Goal: Task Accomplishment & Management: Use online tool/utility

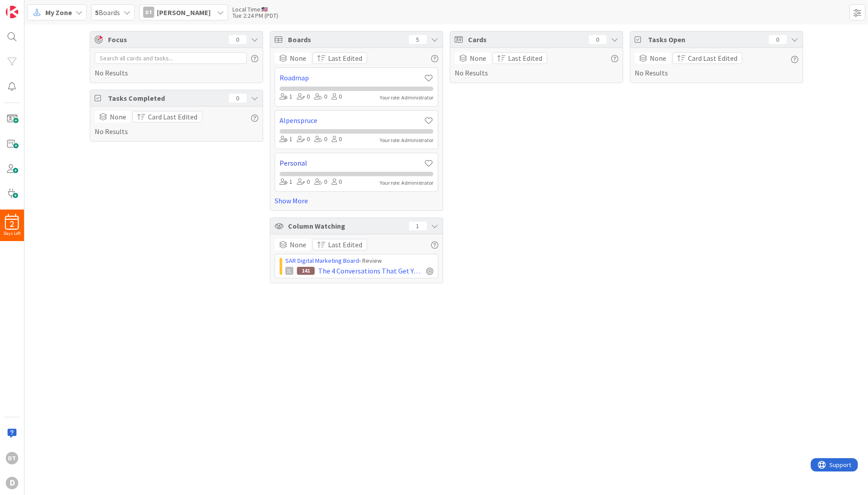
click at [296, 161] on link "Personal" at bounding box center [352, 163] width 144 height 11
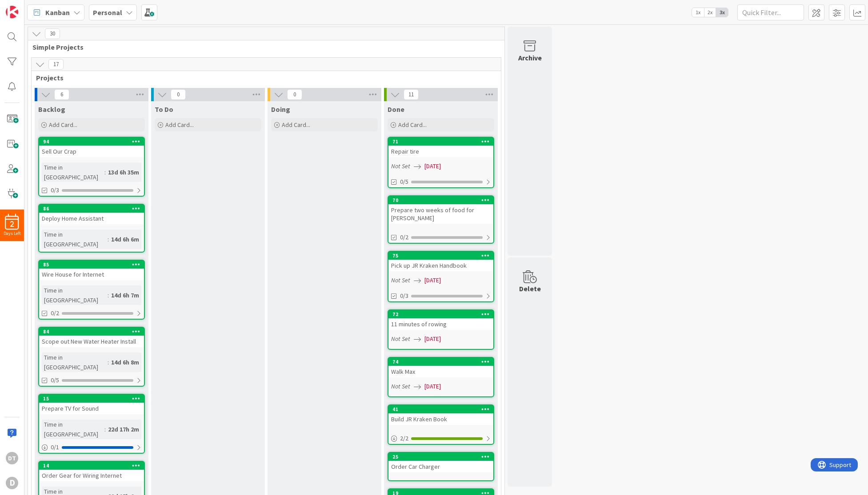
click at [123, 12] on div "Personal" at bounding box center [113, 12] width 48 height 16
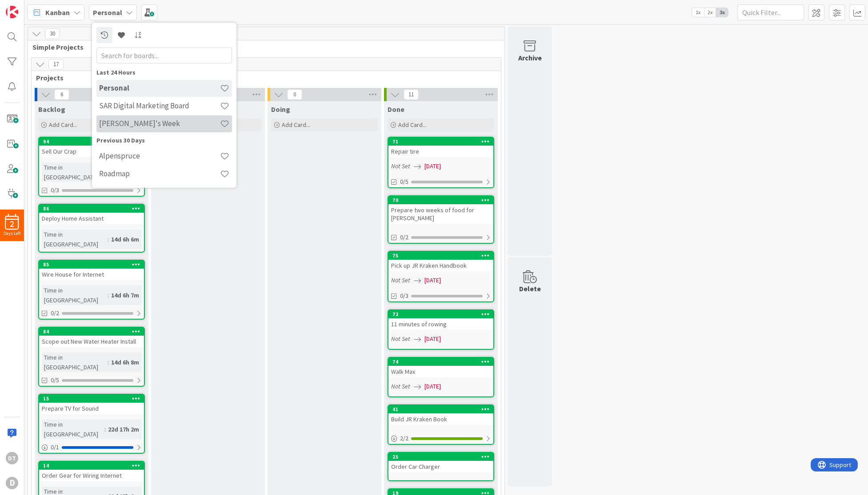
click at [130, 121] on h4 "[PERSON_NAME]'s Week" at bounding box center [159, 123] width 121 height 9
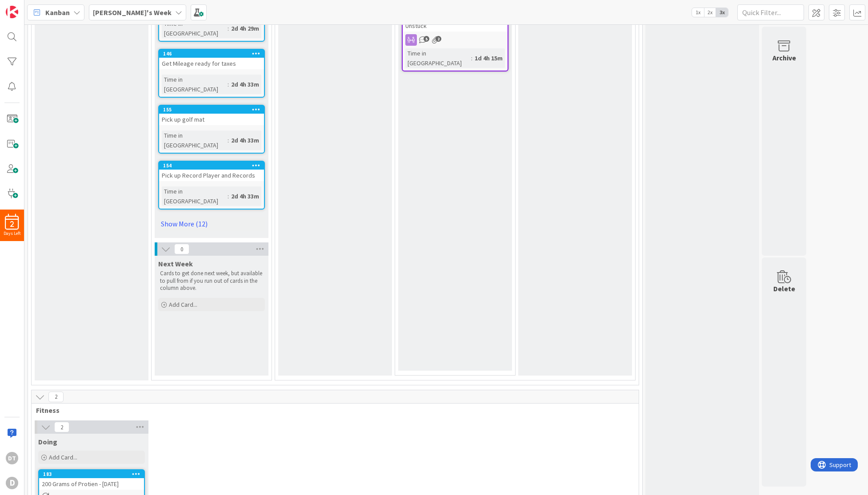
scroll to position [520, 0]
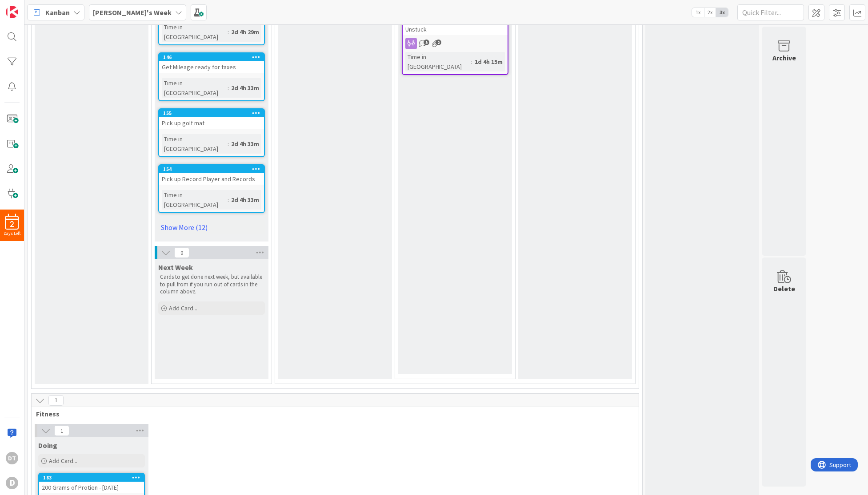
drag, startPoint x: 78, startPoint y: 450, endPoint x: 863, endPoint y: 484, distance: 785.1
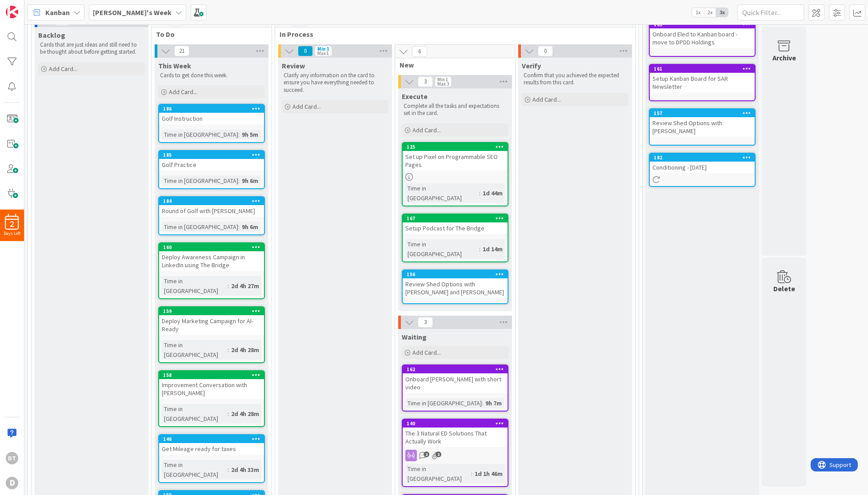
scroll to position [36, 0]
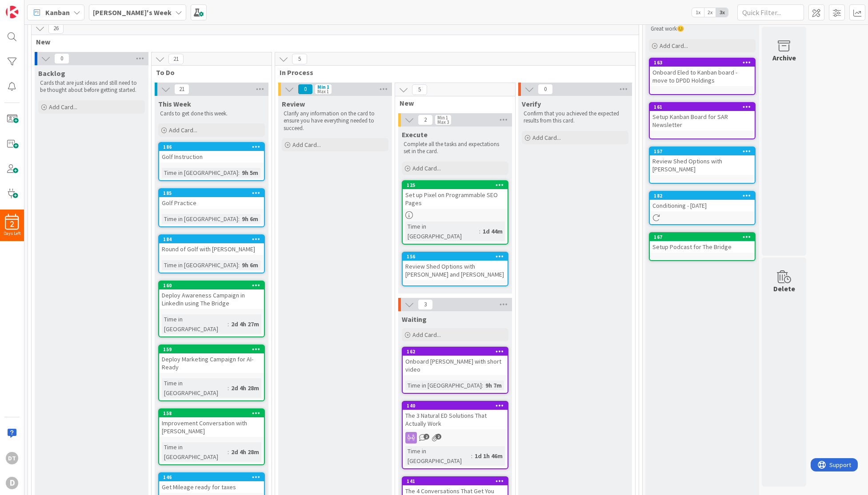
drag, startPoint x: 443, startPoint y: 246, endPoint x: 152, endPoint y: 0, distance: 380.7
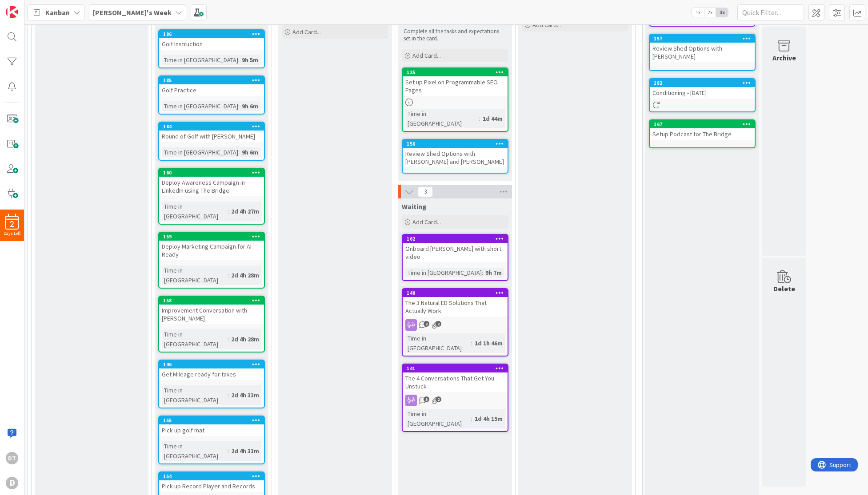
scroll to position [0, 0]
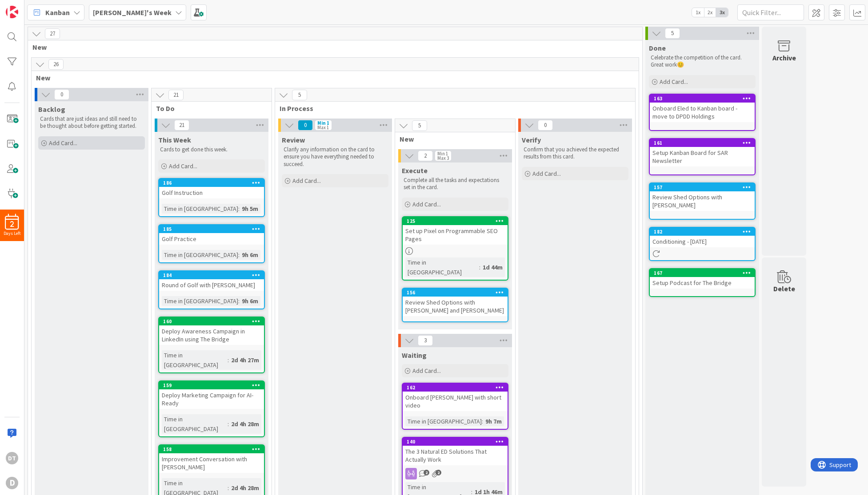
click at [76, 144] on span "Add Card..." at bounding box center [63, 143] width 28 height 8
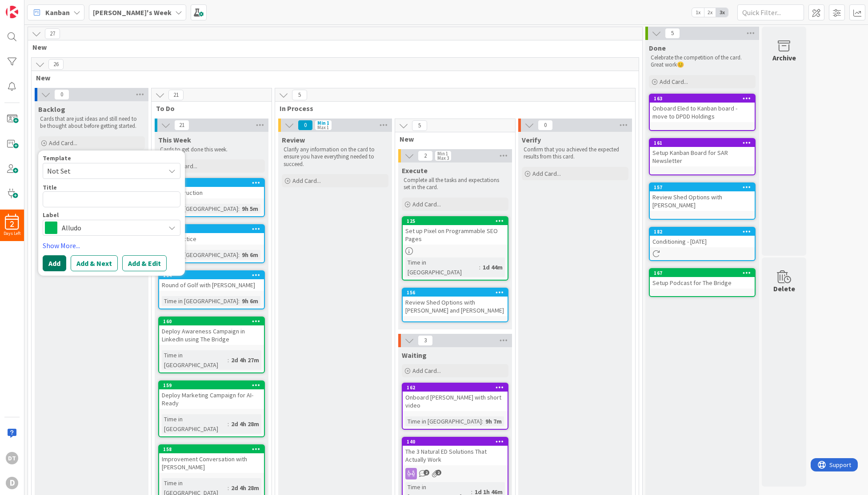
click at [63, 262] on button "Add" at bounding box center [55, 264] width 24 height 16
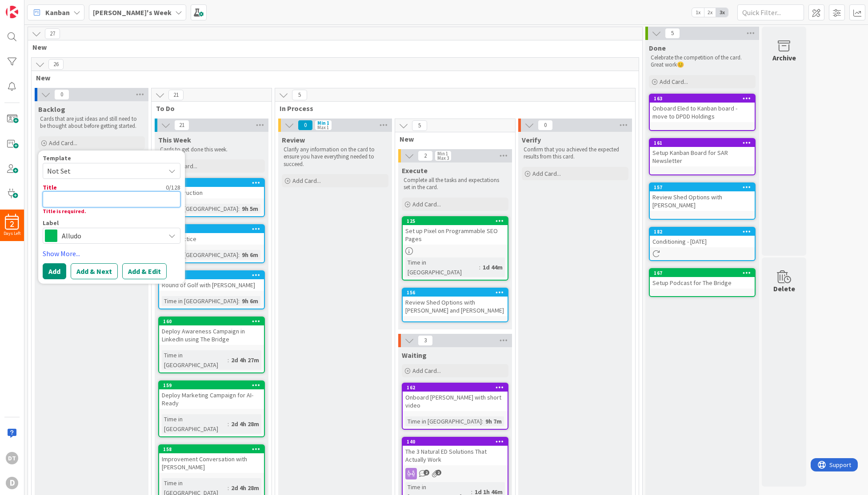
click at [70, 199] on textarea at bounding box center [112, 200] width 138 height 16
type textarea "x"
type textarea "T"
type textarea "x"
type textarea "Ts"
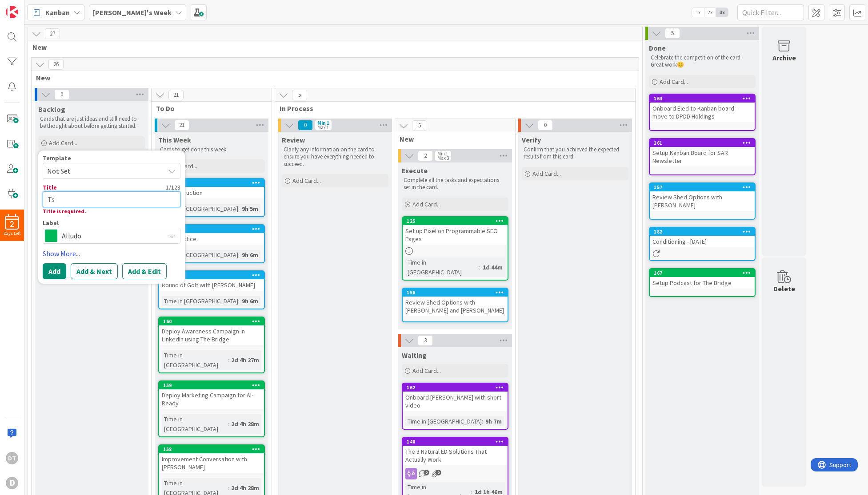
type textarea "x"
type textarea "Tst"
type textarea "x"
type textarea "Ts"
type textarea "x"
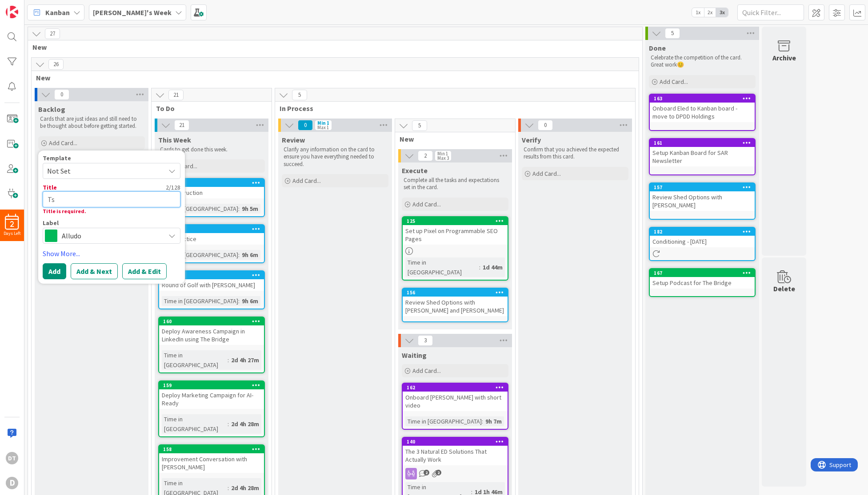
type textarea "T"
type textarea "x"
type textarea "Te"
type textarea "x"
type textarea "Tes"
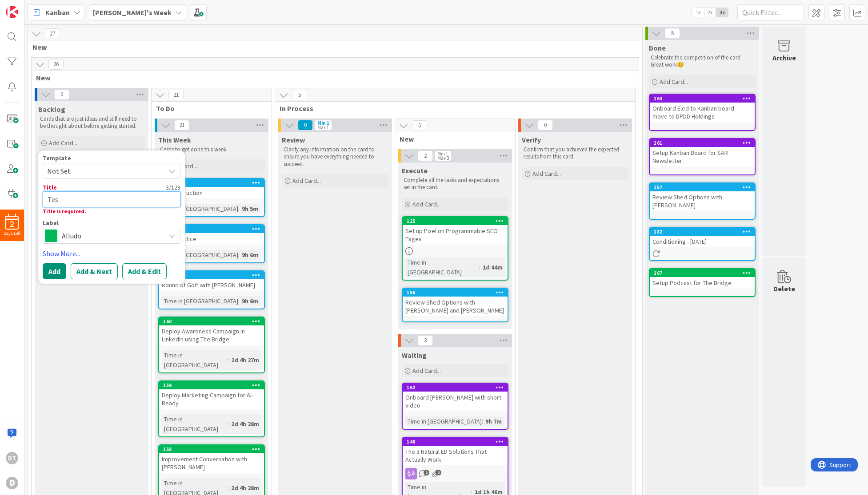
type textarea "x"
type textarea "Test"
click at [51, 270] on button "Add" at bounding box center [55, 272] width 24 height 16
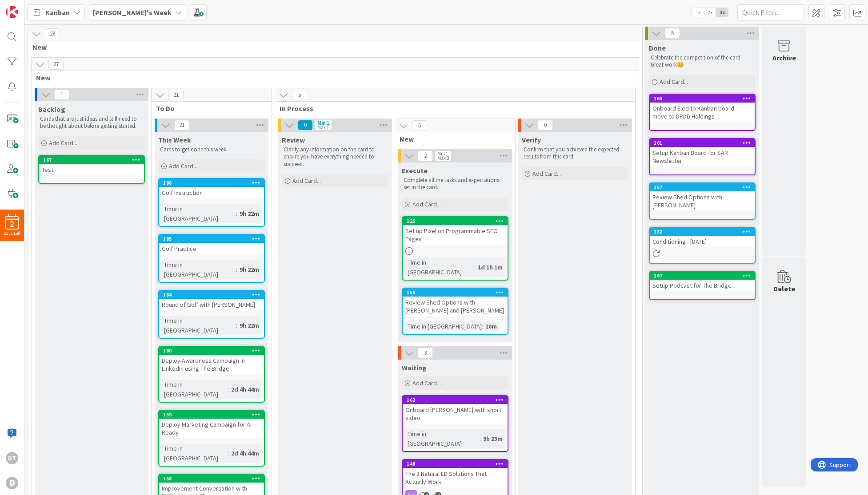
click at [71, 175] on div "Test" at bounding box center [91, 170] width 105 height 12
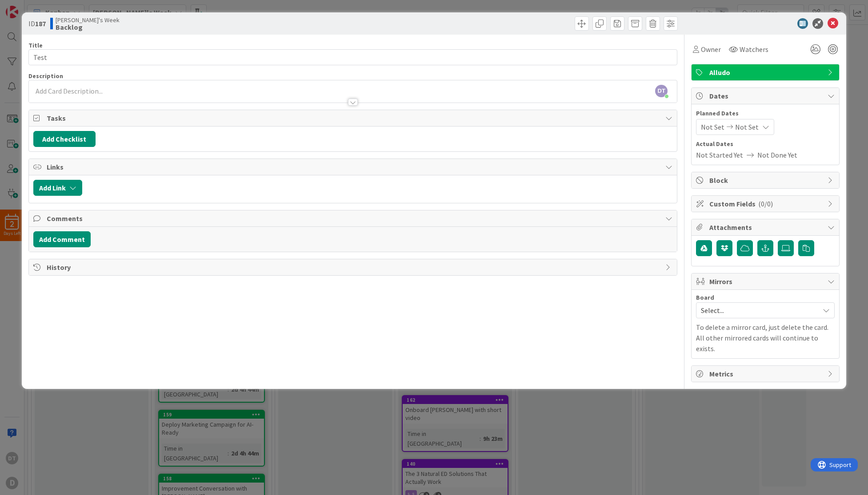
click at [78, 94] on div at bounding box center [353, 97] width 648 height 9
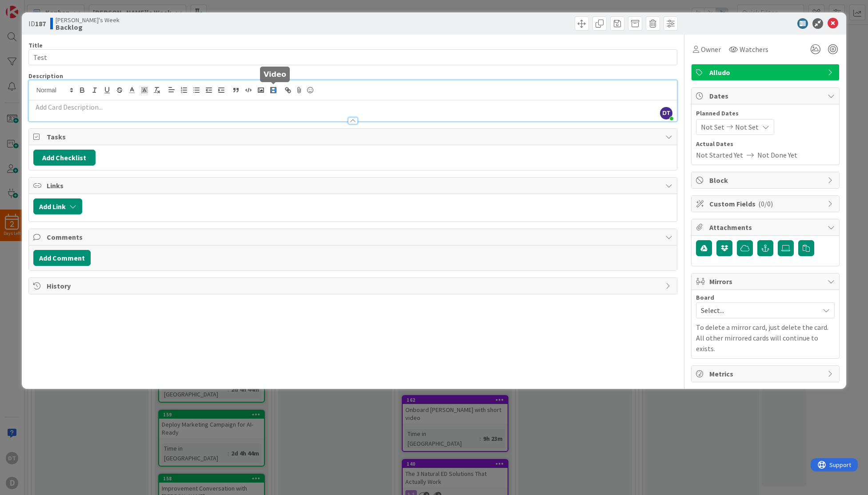
click at [271, 89] on rect "button" at bounding box center [271, 89] width 1 height 0
click at [62, 124] on input "text" at bounding box center [78, 125] width 76 height 12
paste input "[URL][DOMAIN_NAME]"
type input "[URL][DOMAIN_NAME]"
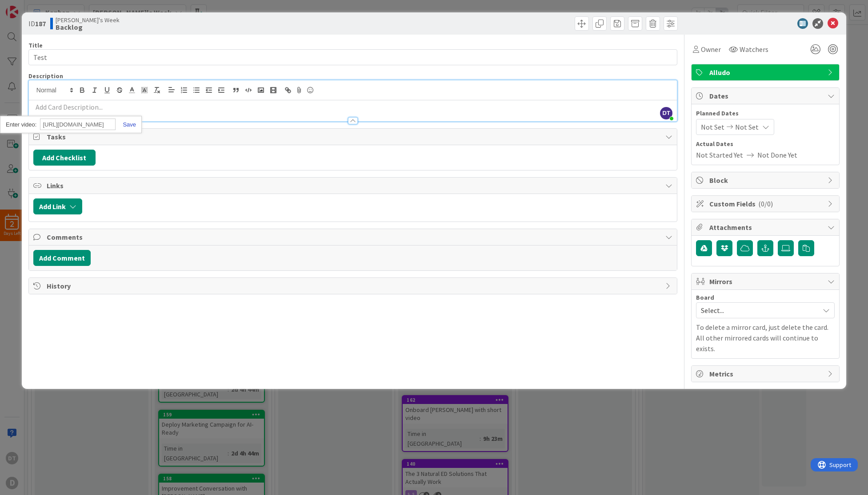
click at [133, 123] on link at bounding box center [126, 124] width 20 height 7
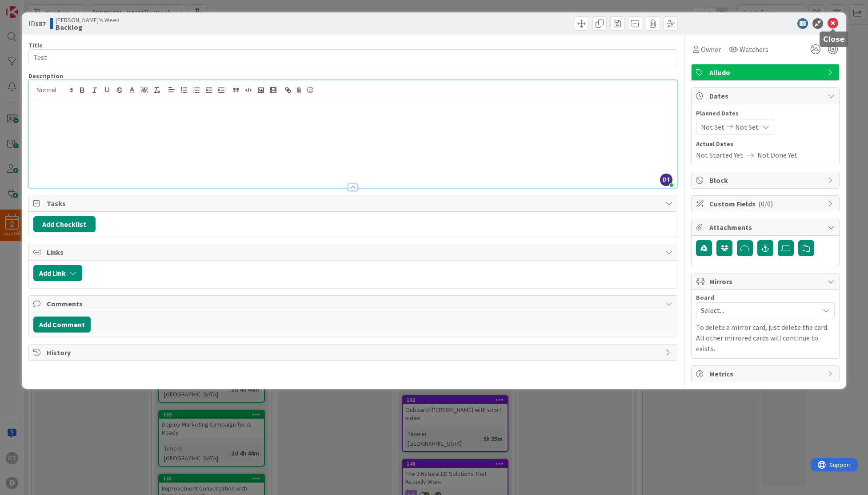
click at [832, 19] on icon at bounding box center [832, 23] width 11 height 11
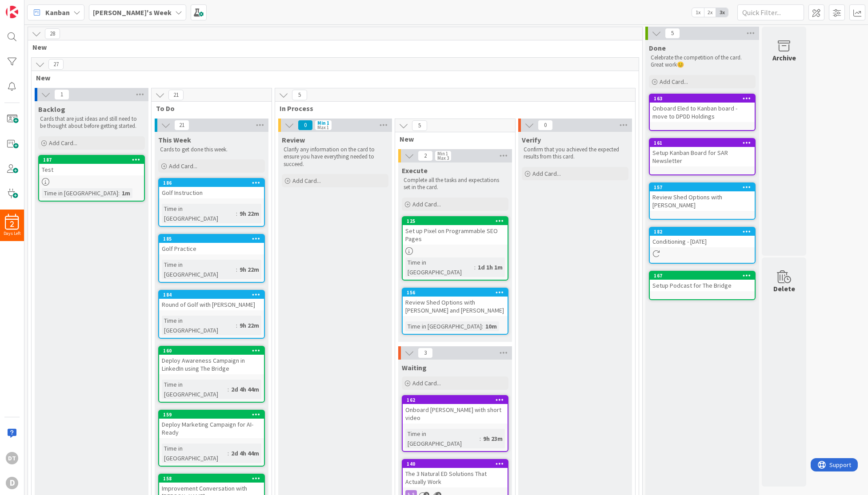
click at [46, 182] on icon at bounding box center [46, 182] width 8 height 8
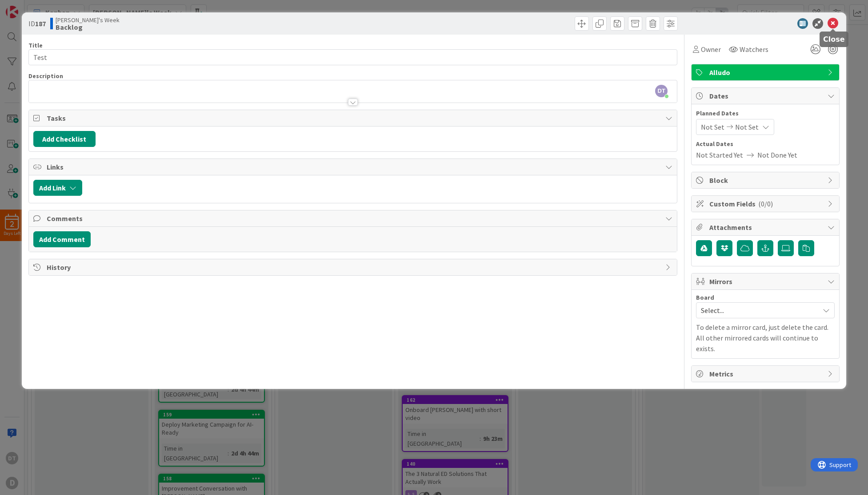
click at [834, 21] on icon at bounding box center [832, 23] width 11 height 11
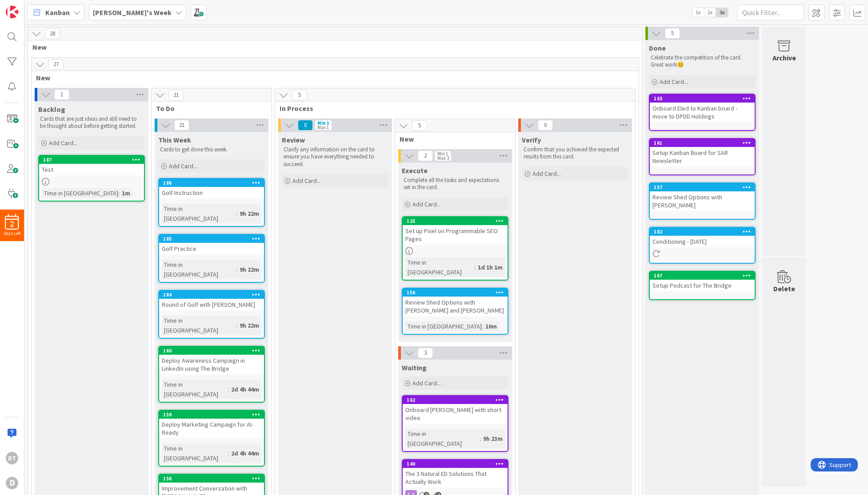
click at [76, 178] on div at bounding box center [91, 182] width 105 height 8
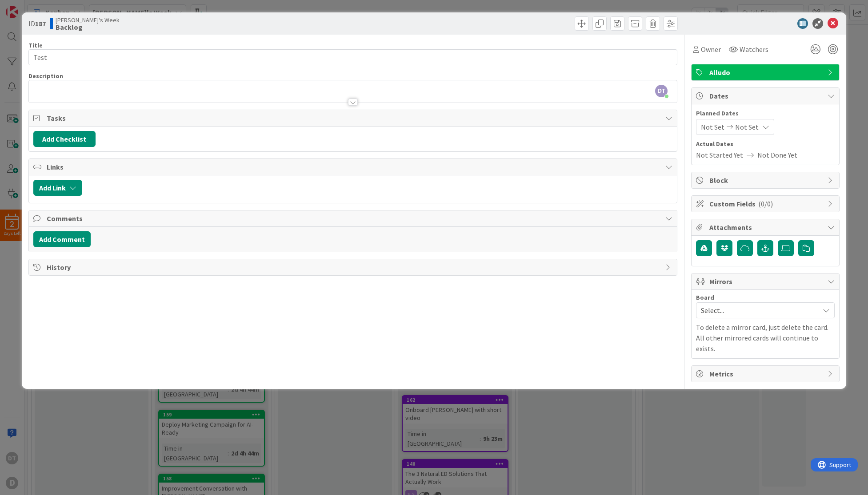
click at [352, 102] on div at bounding box center [353, 102] width 10 height 7
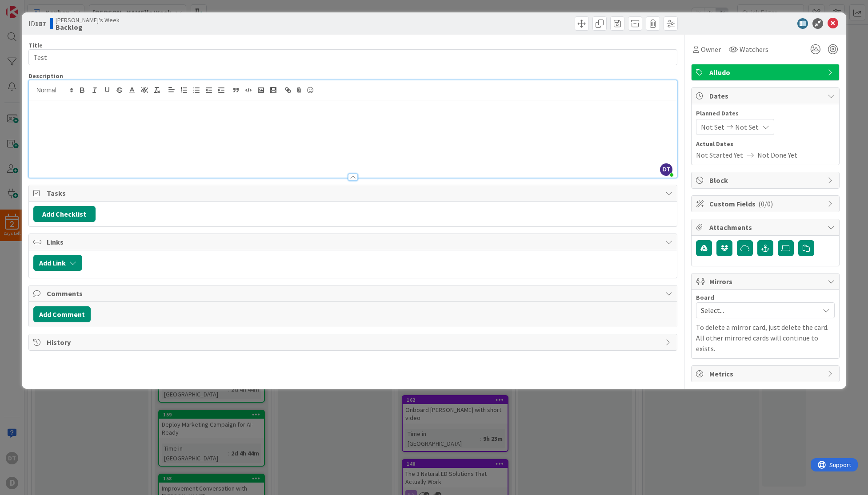
click at [229, 130] on div at bounding box center [353, 138] width 648 height 77
click at [184, 135] on div at bounding box center [353, 138] width 648 height 77
click at [224, 141] on div at bounding box center [353, 138] width 648 height 77
click at [256, 124] on div at bounding box center [353, 138] width 648 height 77
click at [253, 89] on button "button" at bounding box center [248, 90] width 12 height 11
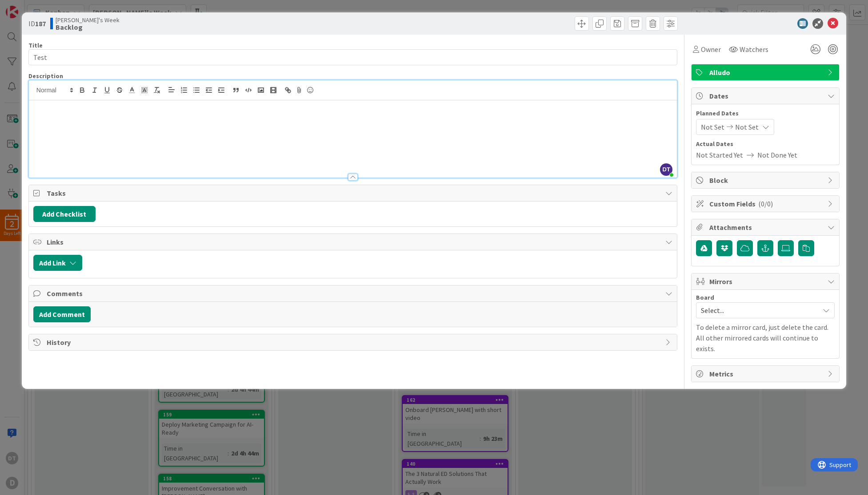
click at [203, 144] on div at bounding box center [353, 138] width 648 height 77
click at [156, 91] on icon "button" at bounding box center [157, 90] width 8 height 8
click at [220, 135] on div at bounding box center [353, 138] width 648 height 77
click at [817, 48] on icon at bounding box center [815, 49] width 16 height 16
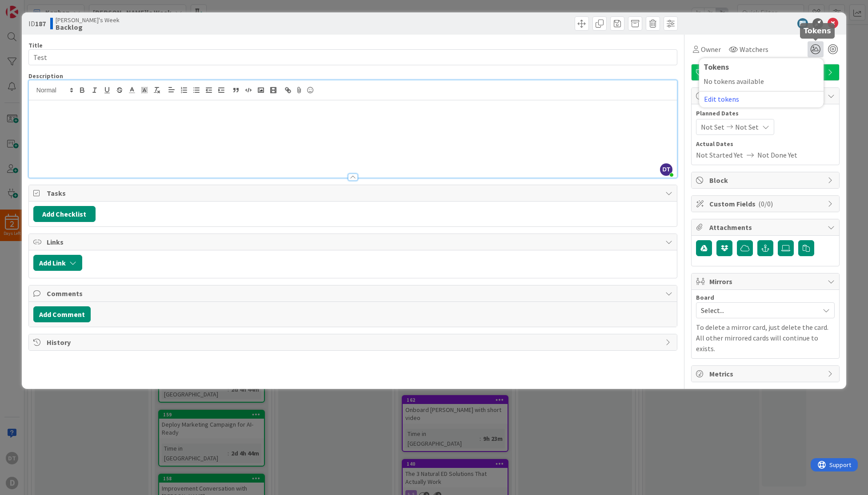
click at [817, 48] on icon at bounding box center [815, 49] width 16 height 16
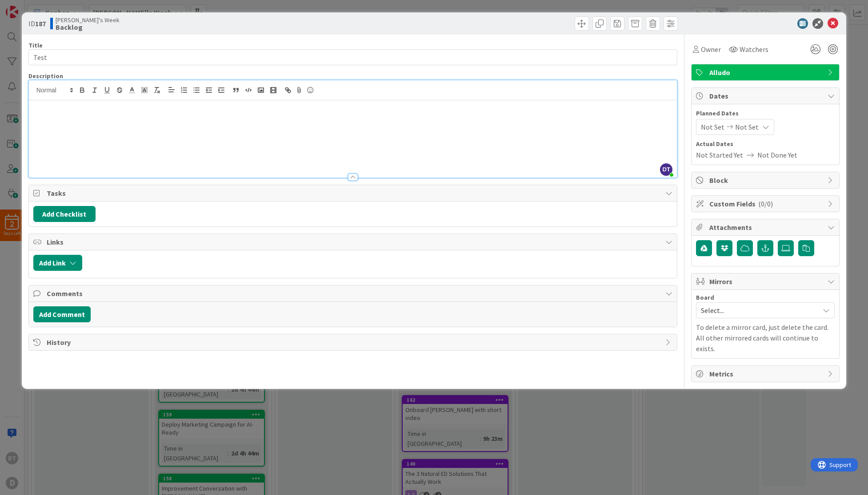
click at [184, 128] on div at bounding box center [353, 138] width 648 height 77
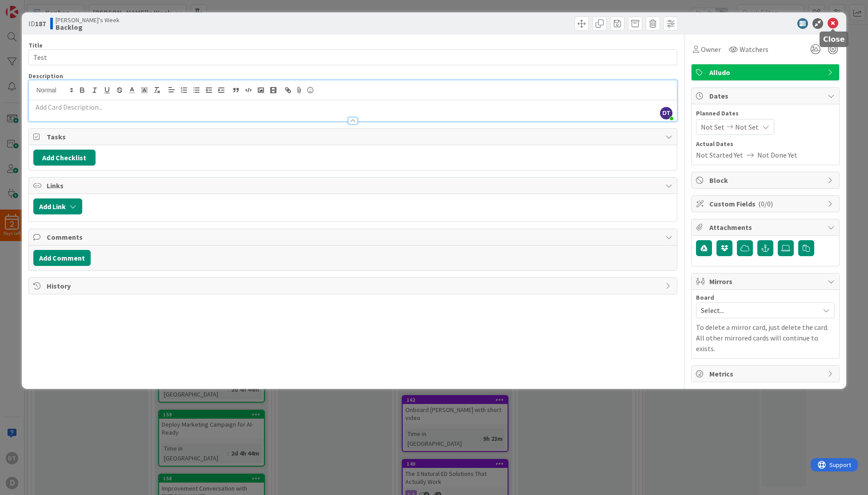
click at [835, 19] on icon at bounding box center [832, 23] width 11 height 11
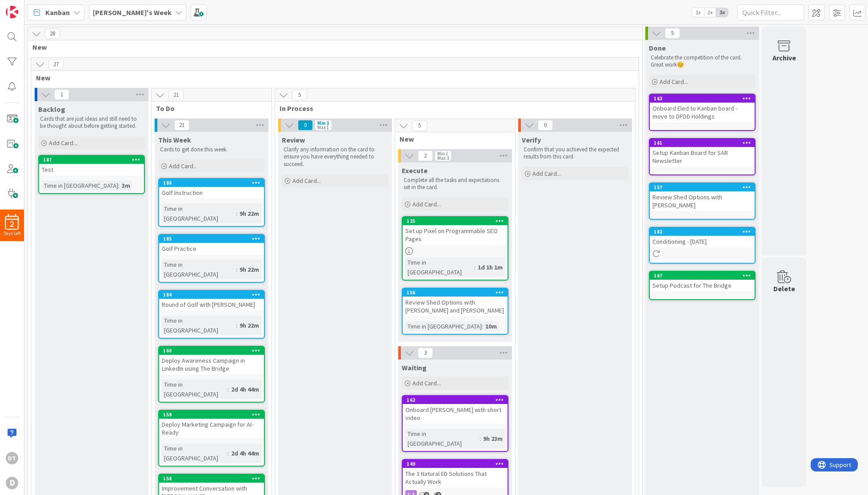
click at [140, 157] on div at bounding box center [136, 160] width 16 height 6
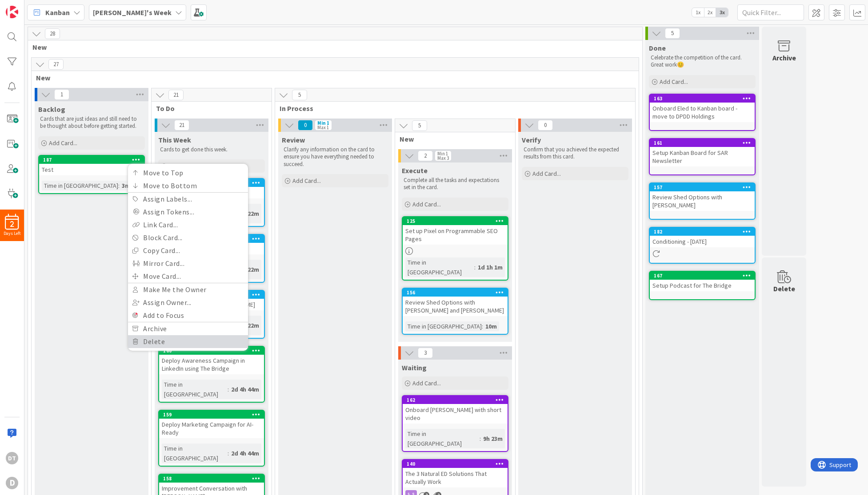
click at [160, 340] on link "Delete" at bounding box center [188, 342] width 120 height 13
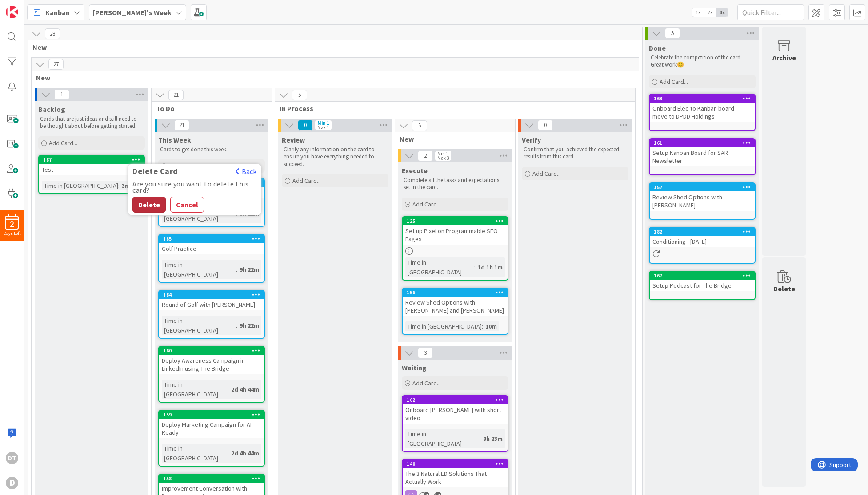
click at [147, 203] on button "Delete" at bounding box center [148, 205] width 33 height 16
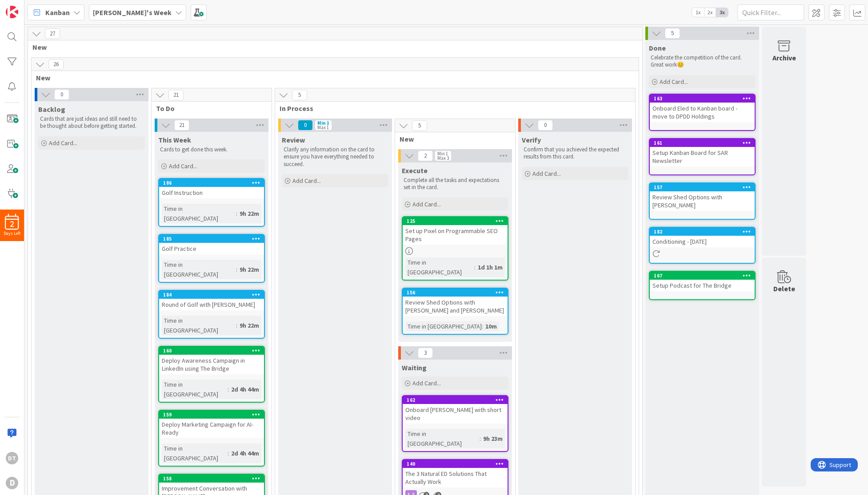
click at [175, 12] on icon at bounding box center [178, 12] width 7 height 7
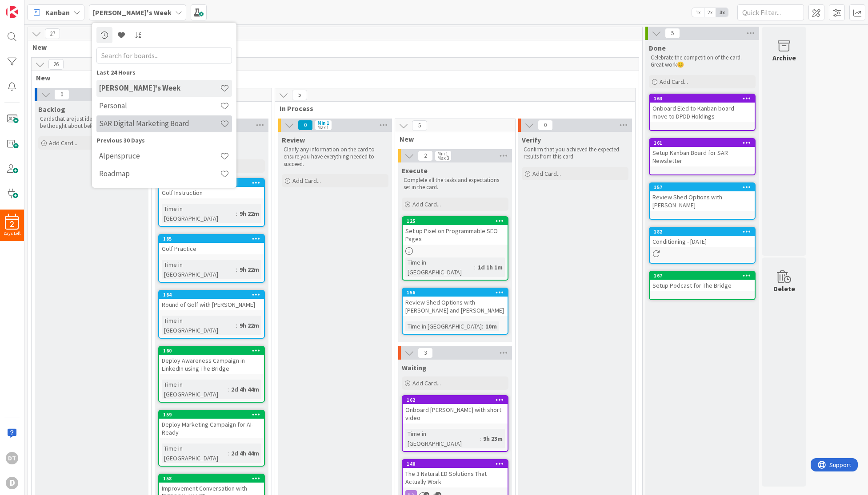
click at [126, 120] on h4 "SAR Digital Marketing Board" at bounding box center [159, 123] width 121 height 9
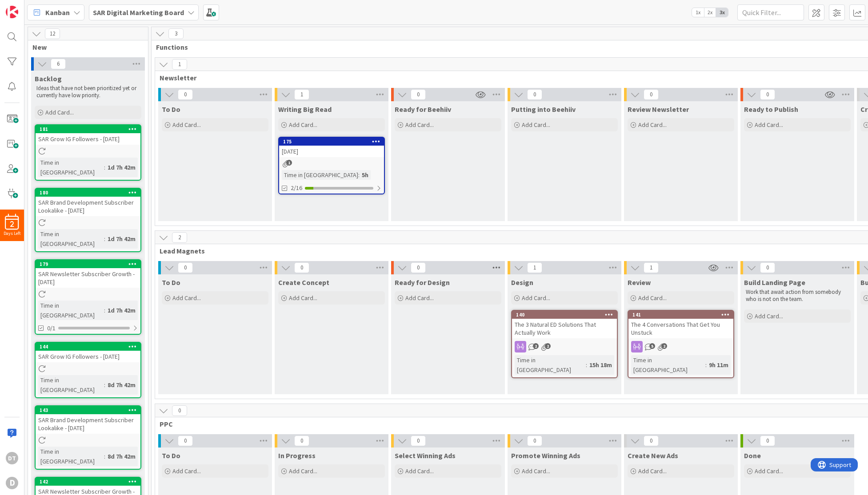
click at [496, 267] on icon at bounding box center [497, 267] width 12 height 13
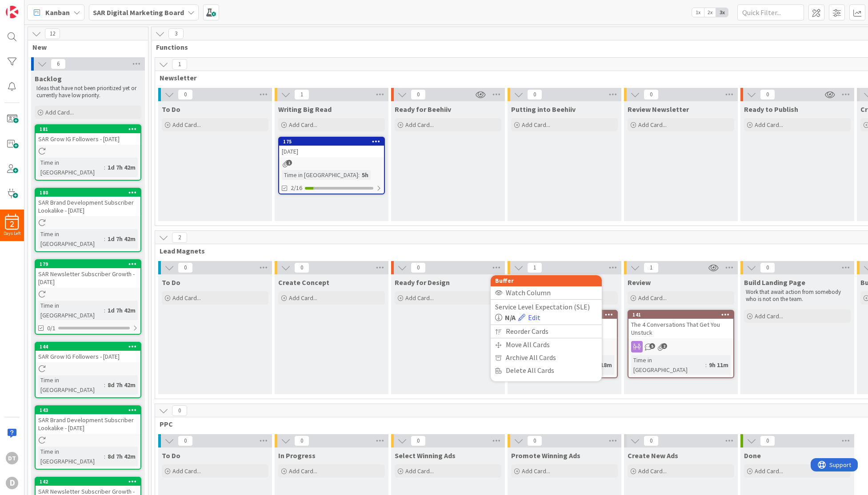
click at [458, 265] on div "0 Buffer Watch Column Service Level Expectation (SLE) N/A Edit Reorder Cards Mo…" at bounding box center [448, 267] width 114 height 13
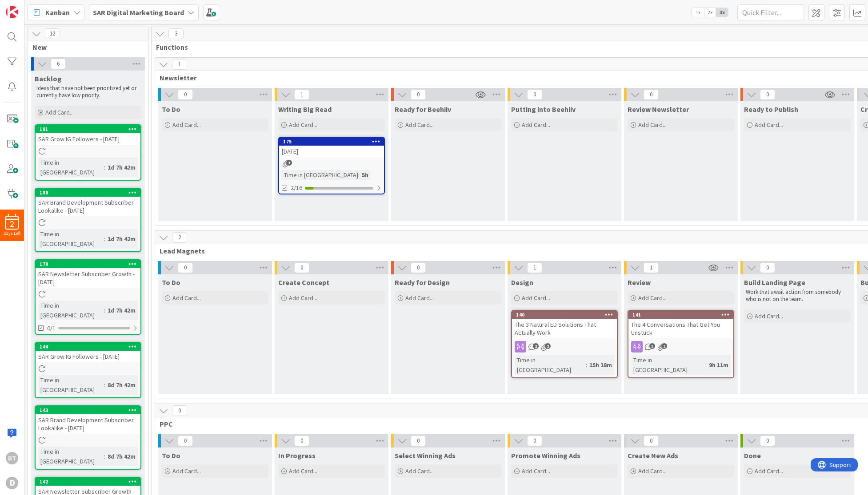
click at [458, 265] on div "0" at bounding box center [448, 267] width 114 height 13
click at [401, 269] on icon at bounding box center [402, 268] width 10 height 10
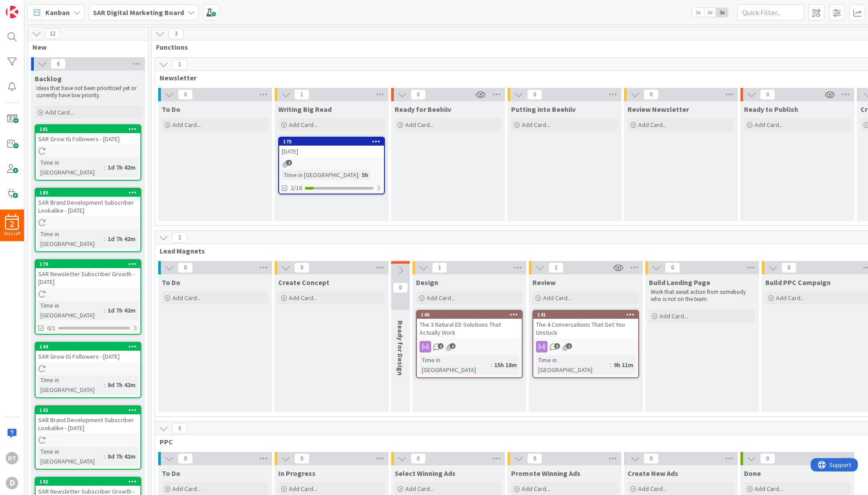
click at [401, 271] on icon at bounding box center [401, 271] width 10 height 10
